Goal: Task Accomplishment & Management: Use online tool/utility

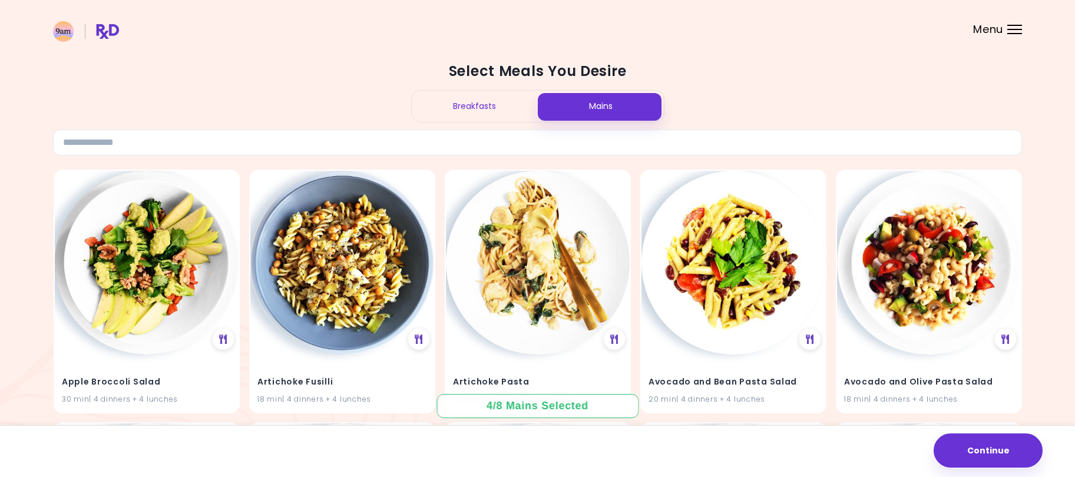
click at [110, 32] on img at bounding box center [86, 31] width 66 height 21
click at [472, 113] on div "Breakfasts" at bounding box center [475, 106] width 126 height 31
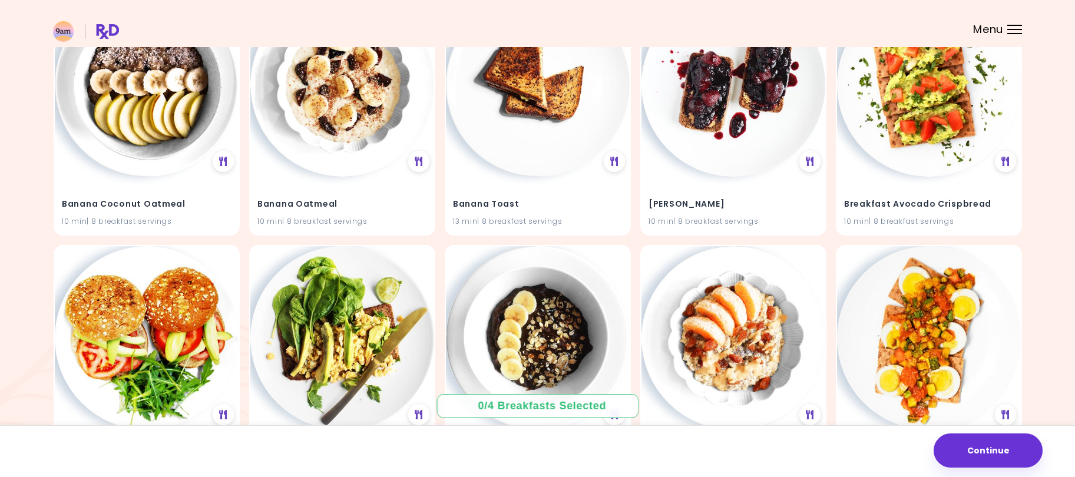
scroll to position [684, 0]
